Goal: Transaction & Acquisition: Book appointment/travel/reservation

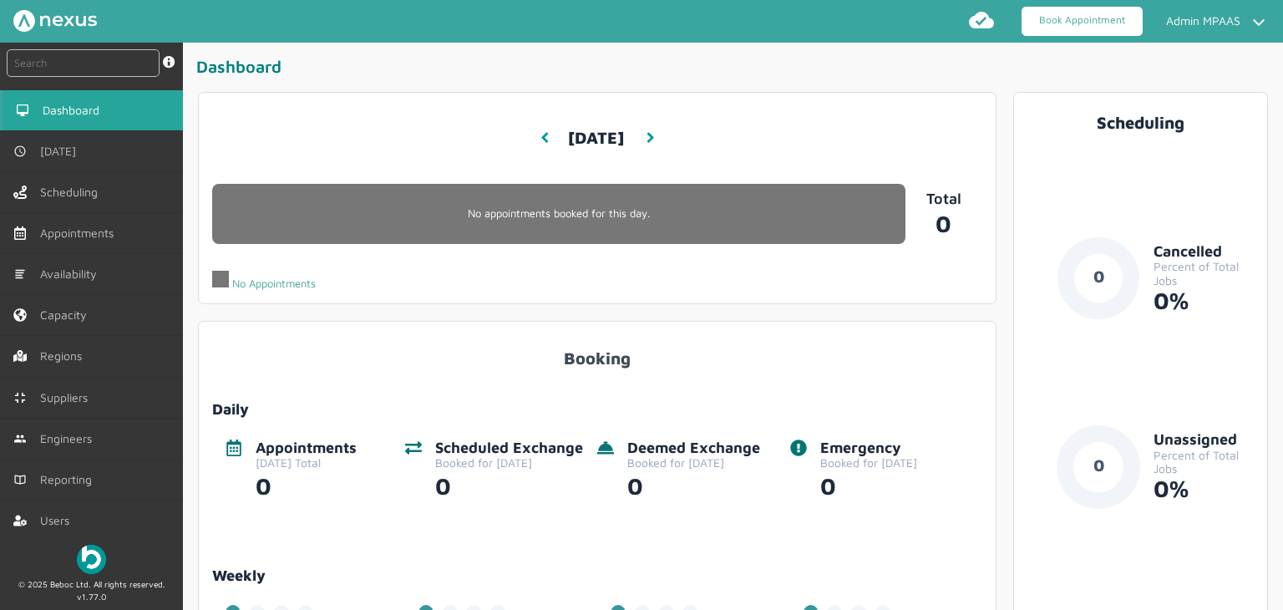
click at [1098, 27] on link "Book Appointment" at bounding box center [1082, 21] width 121 height 29
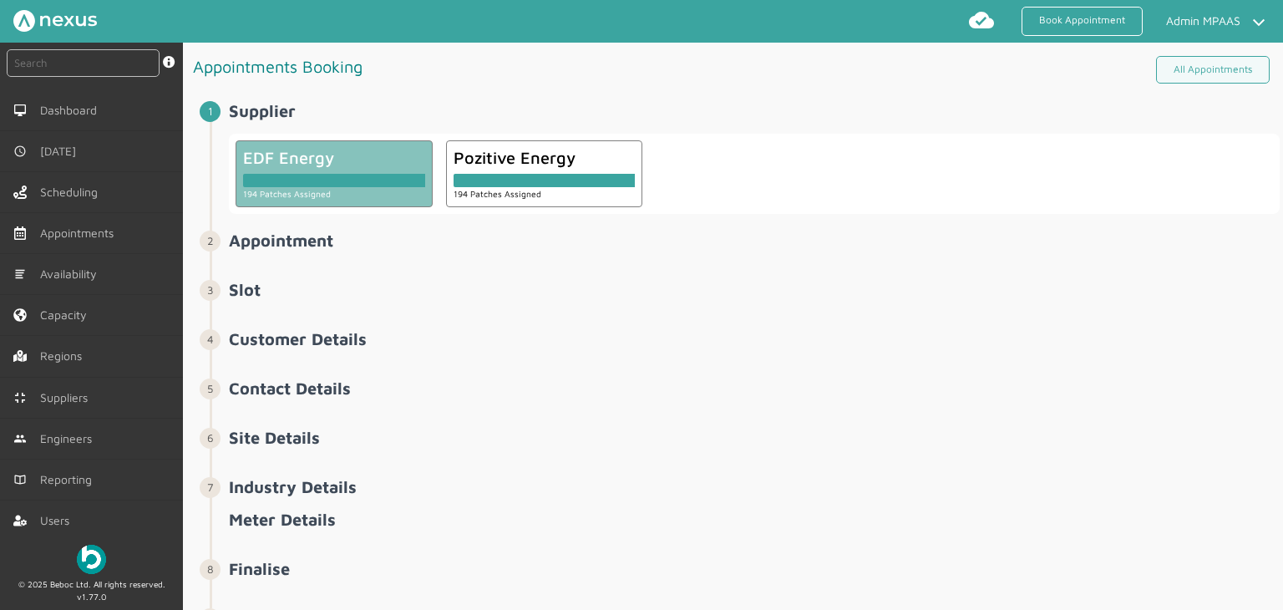
click at [316, 174] on div at bounding box center [334, 180] width 182 height 13
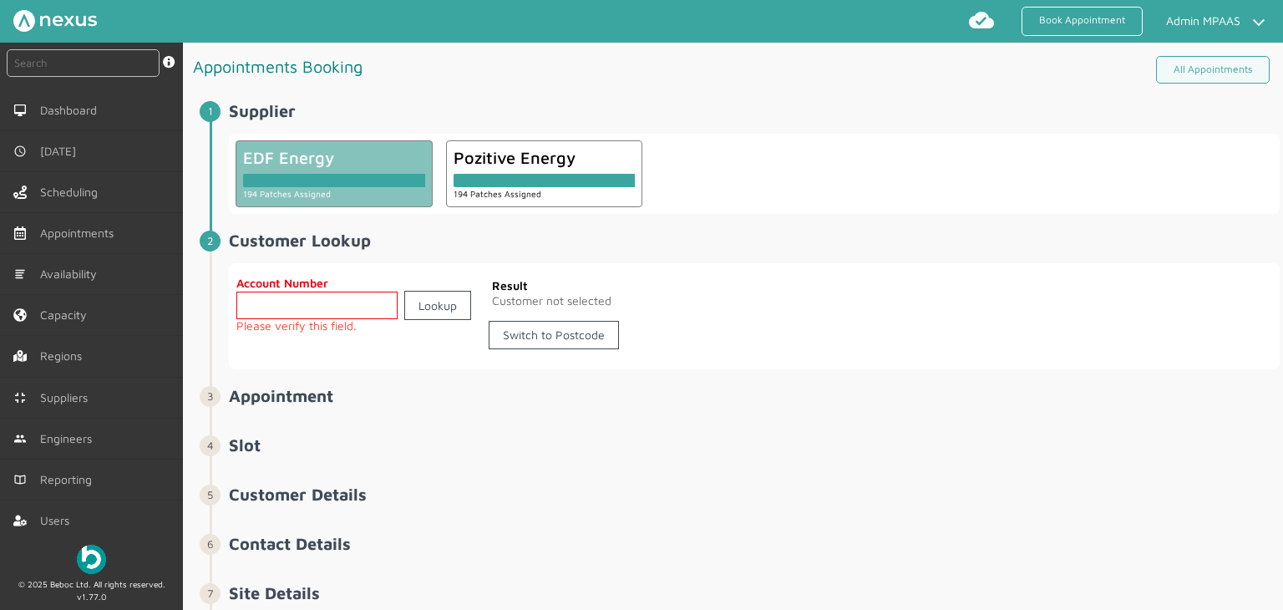
click at [325, 312] on input "text" at bounding box center [316, 306] width 161 height 28
paste input "A-CF509766"
type input "A-CF509766"
click at [444, 256] on span "Customer Lookup ️️️ Account Number A-CF509766 Lookup Result Customer not select…" at bounding box center [754, 300] width 1051 height 139
click at [439, 299] on link "Lookup" at bounding box center [437, 305] width 67 height 29
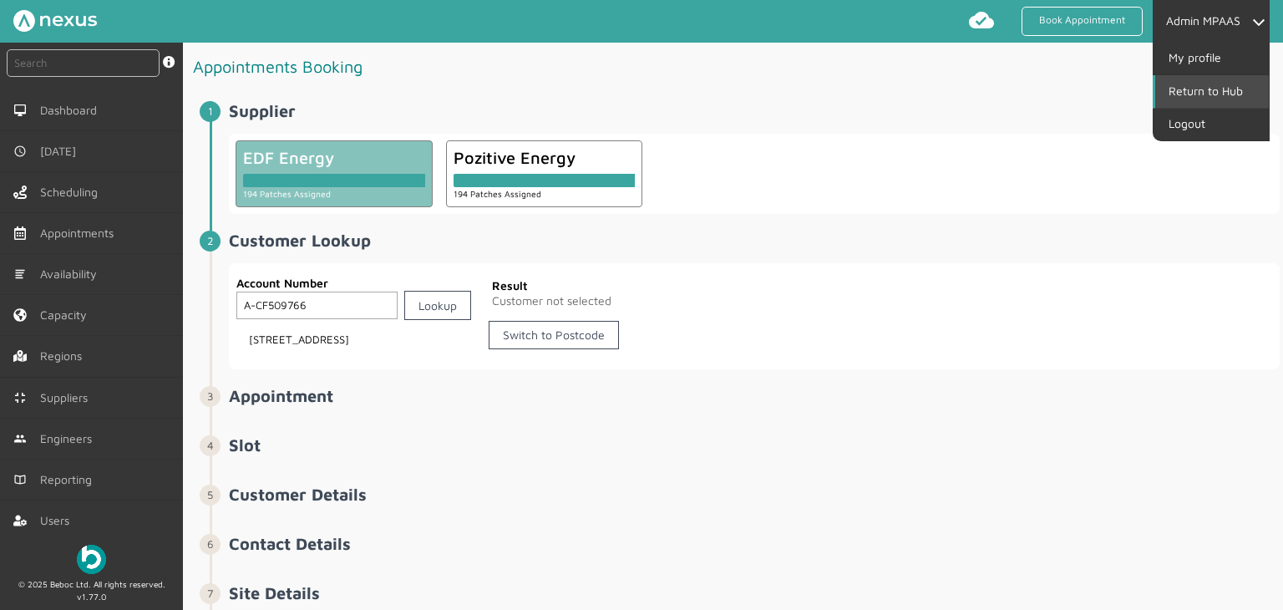
click at [1231, 92] on link "Return to Hub" at bounding box center [1212, 91] width 114 height 32
